Goal: Book appointment/travel/reservation

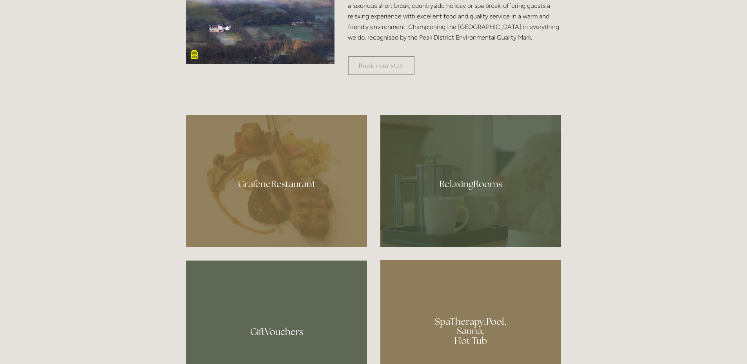
scroll to position [471, 0]
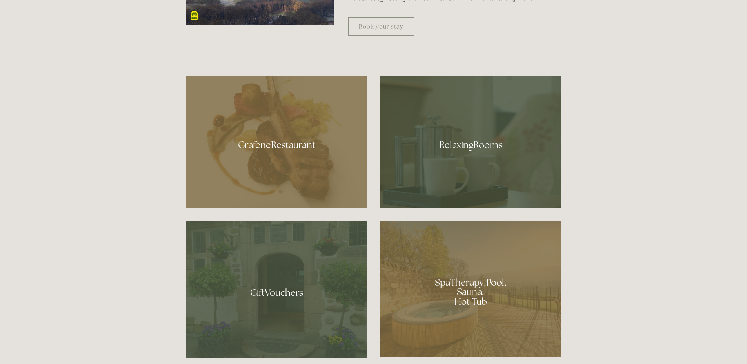
click at [464, 293] on div at bounding box center [470, 289] width 181 height 136
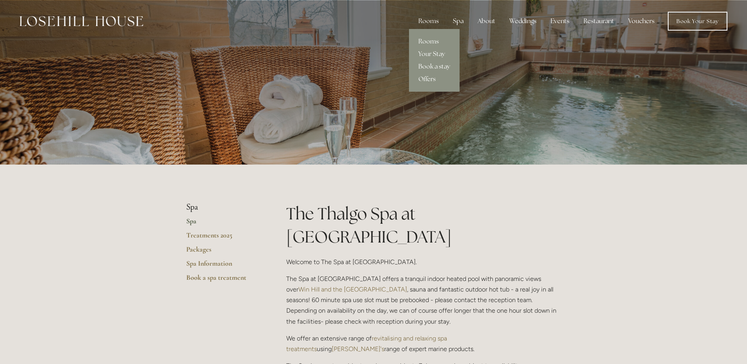
click at [429, 21] on div "Rooms" at bounding box center [428, 21] width 33 height 16
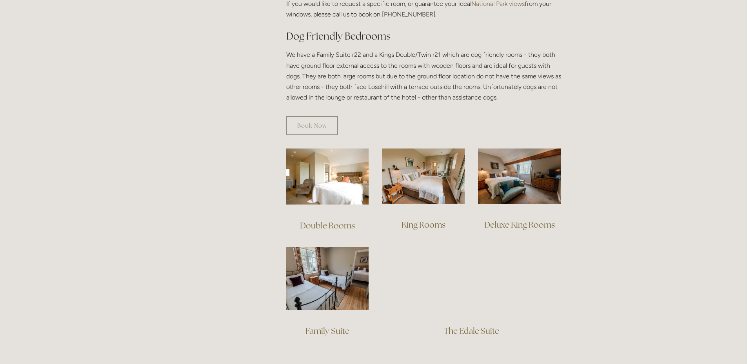
scroll to position [431, 0]
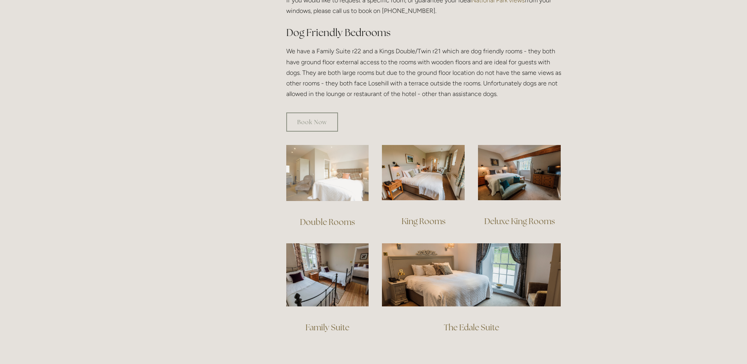
click at [333, 170] on img at bounding box center [327, 173] width 83 height 56
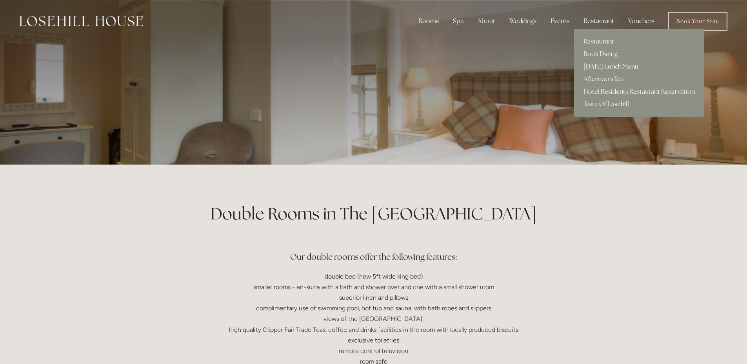
click at [604, 102] on link "Taste Of Losehill" at bounding box center [639, 104] width 130 height 13
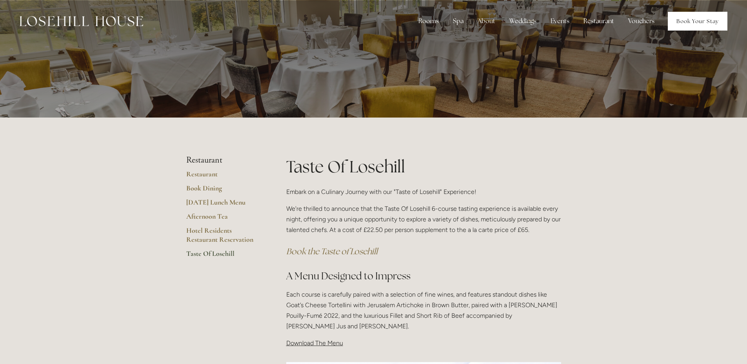
click at [698, 22] on link "Book Your Stay" at bounding box center [698, 21] width 60 height 19
